Goal: Task Accomplishment & Management: Manage account settings

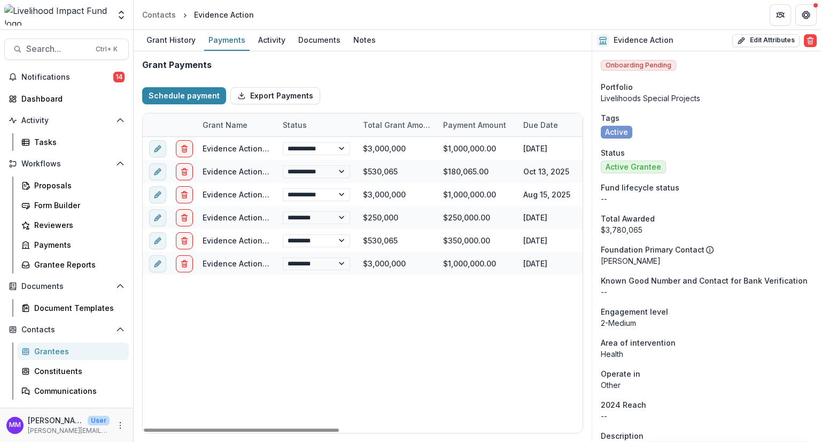
select select "****"
click at [55, 268] on div "Grantee Reports" at bounding box center [77, 264] width 86 height 11
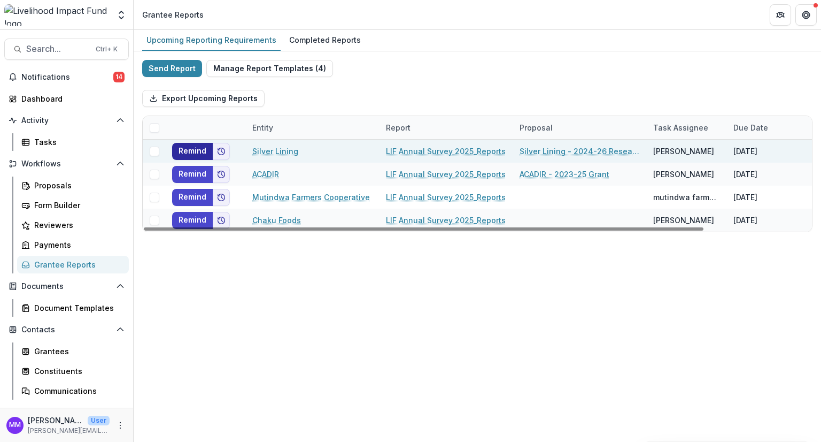
click at [187, 148] on button "Remind" at bounding box center [192, 151] width 41 height 17
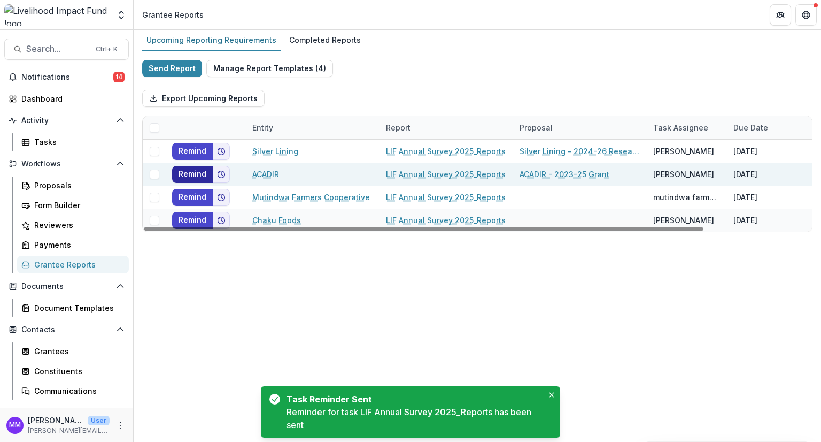
click at [189, 174] on button "Remind" at bounding box center [192, 174] width 41 height 17
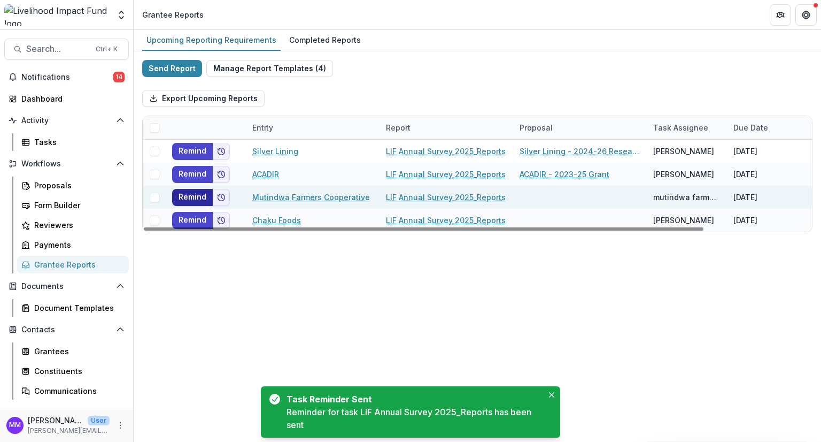
click at [195, 197] on button "Remind" at bounding box center [192, 197] width 41 height 17
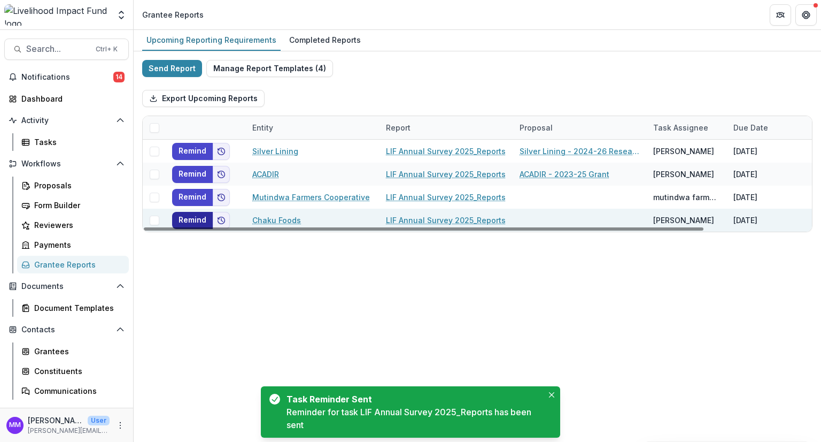
click at [195, 220] on button "Remind" at bounding box center [192, 220] width 41 height 17
